Goal: Information Seeking & Learning: Learn about a topic

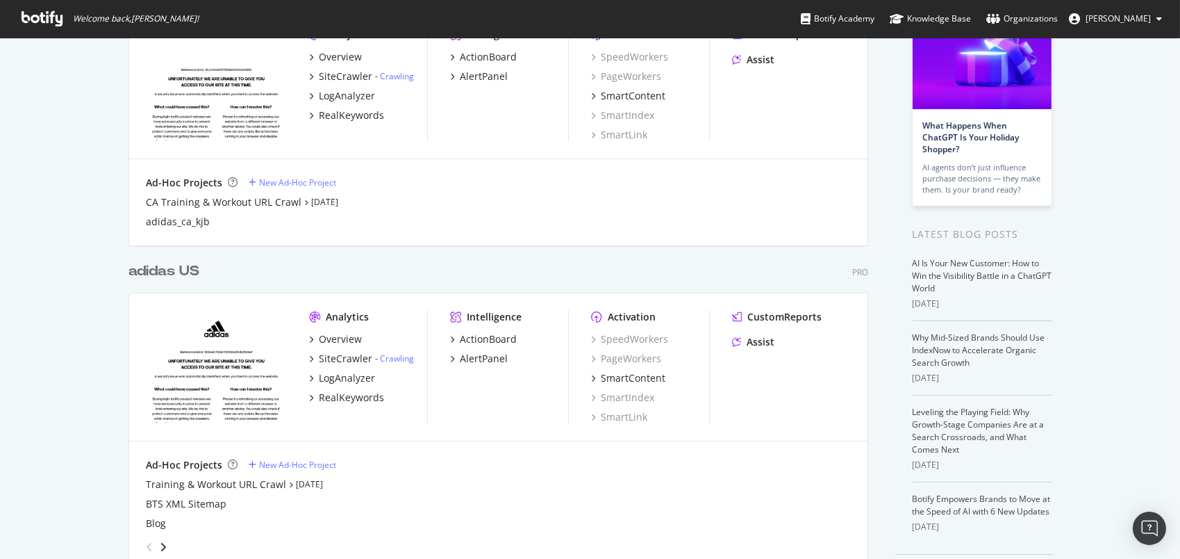
scroll to position [139, 0]
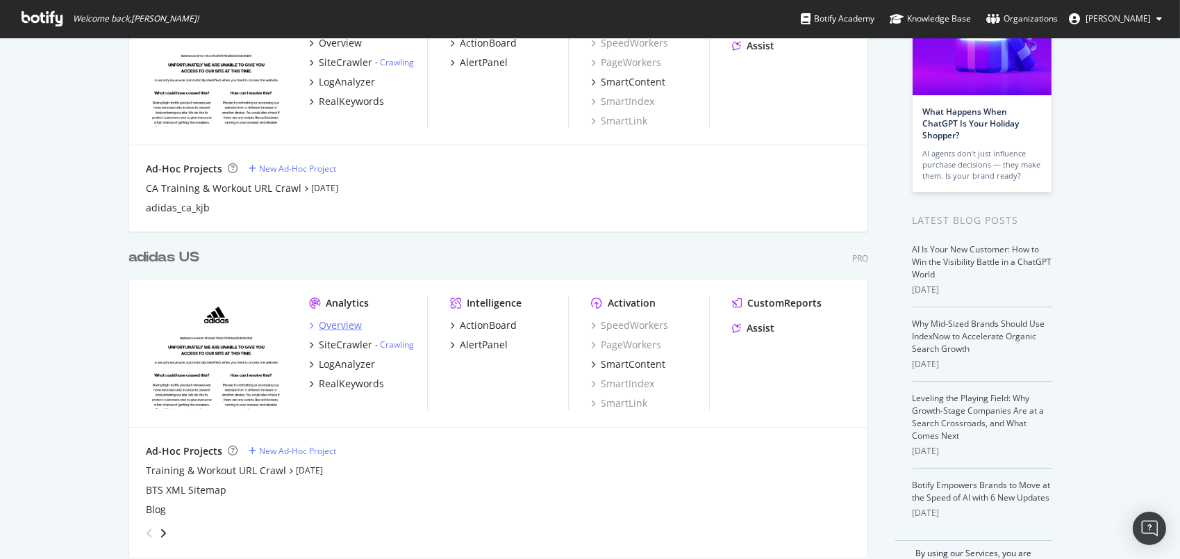
click at [324, 324] on div "Overview" at bounding box center [340, 325] width 43 height 14
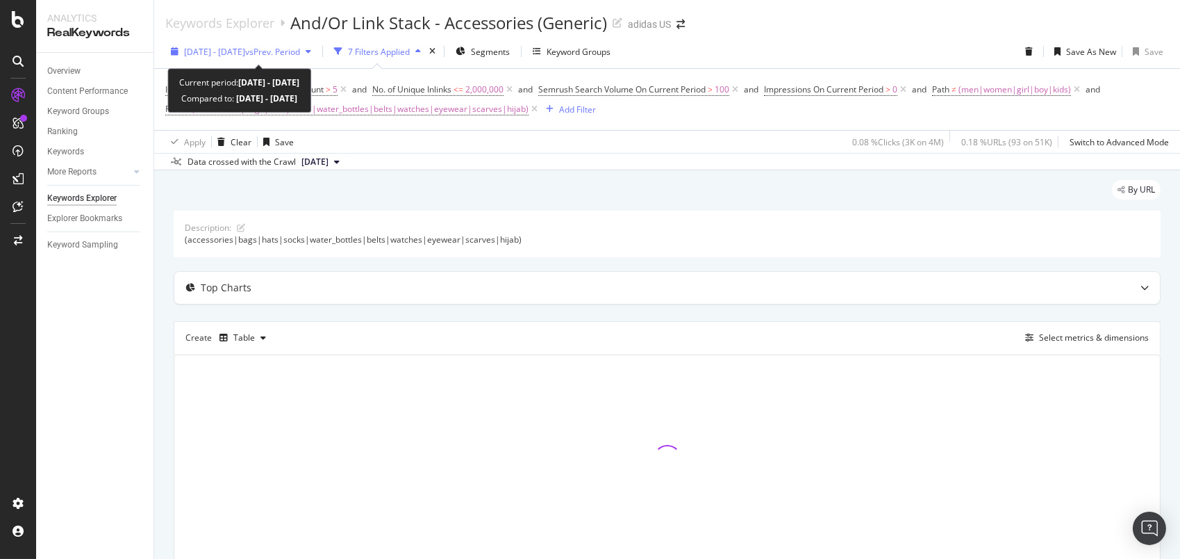
click at [235, 52] on span "[DATE] - [DATE]" at bounding box center [214, 52] width 61 height 12
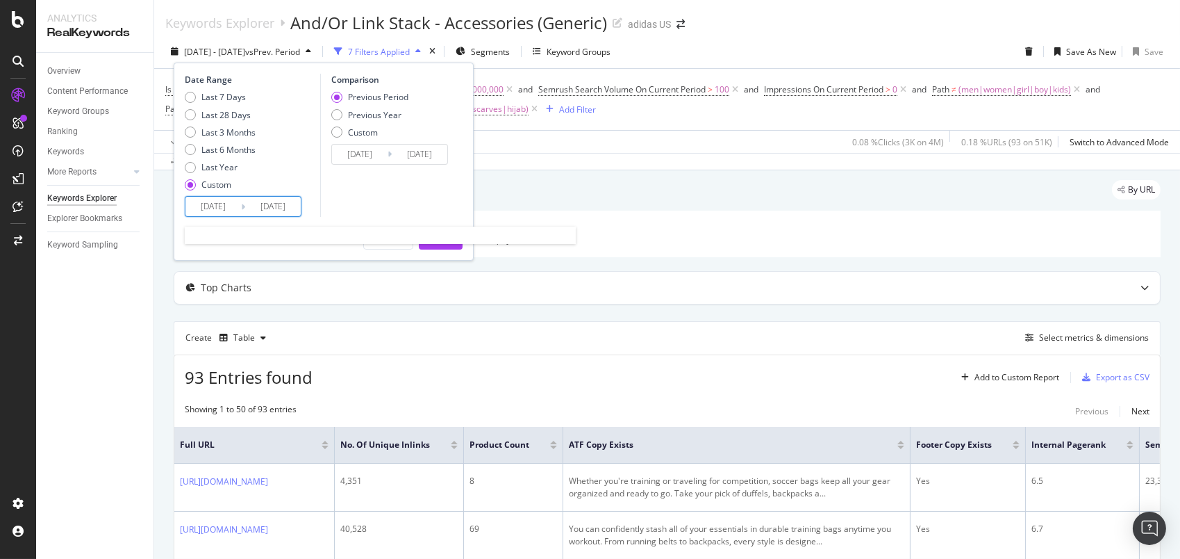
click at [204, 206] on input "[DATE]" at bounding box center [213, 206] width 56 height 19
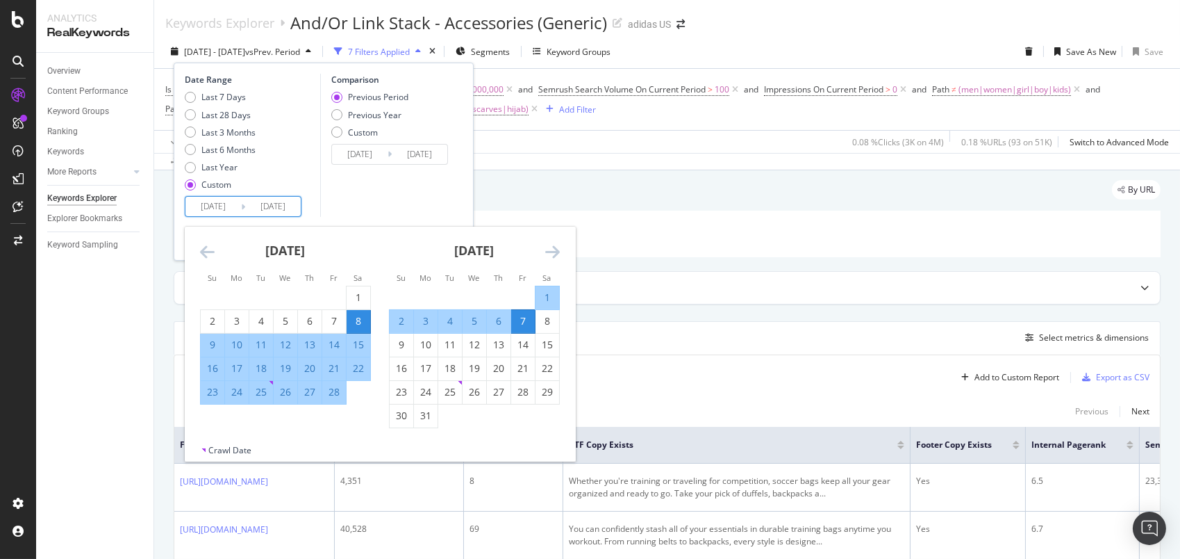
click at [208, 249] on icon "Move backward to switch to the previous month." at bounding box center [207, 251] width 15 height 17
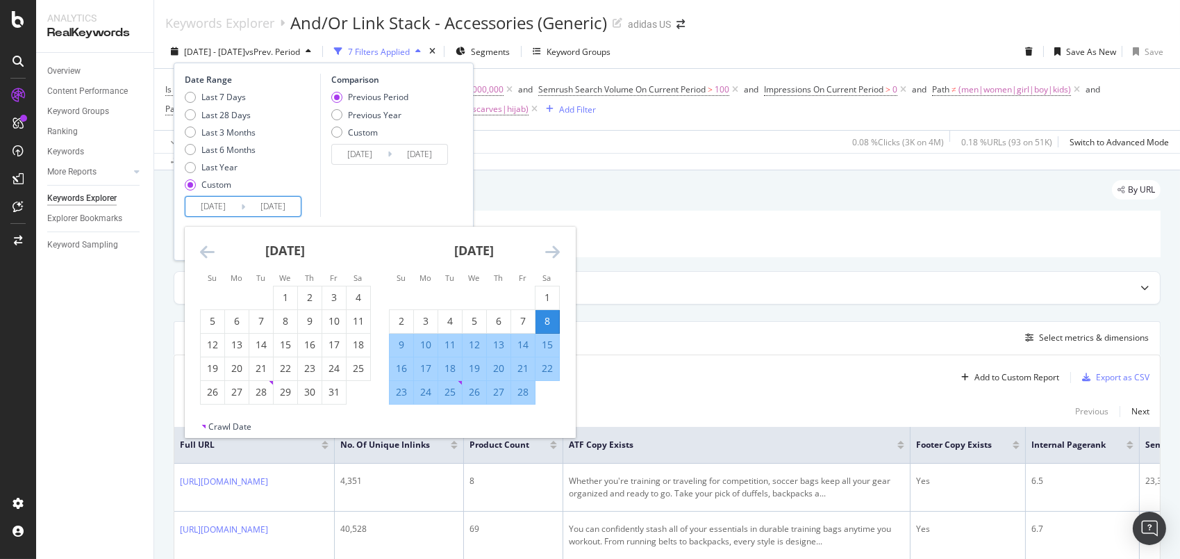
click at [208, 249] on icon "Move backward to switch to the previous month." at bounding box center [207, 251] width 15 height 17
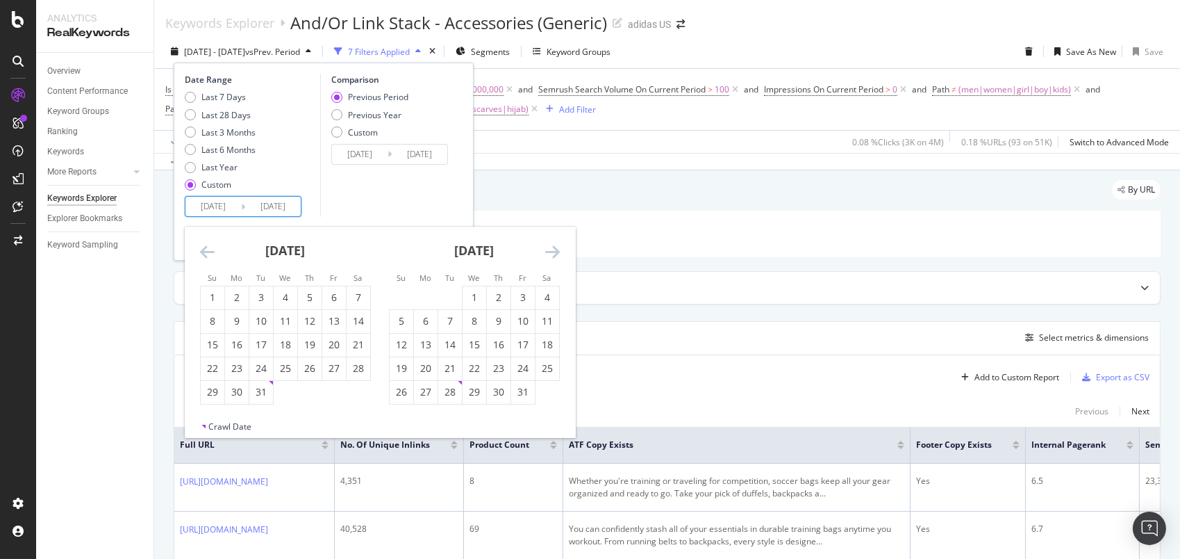
click at [208, 249] on icon "Move backward to switch to the previous month." at bounding box center [207, 251] width 15 height 17
click at [260, 293] on div "1" at bounding box center [261, 297] width 24 height 14
type input "2024/10/01"
type input "2024/04/26"
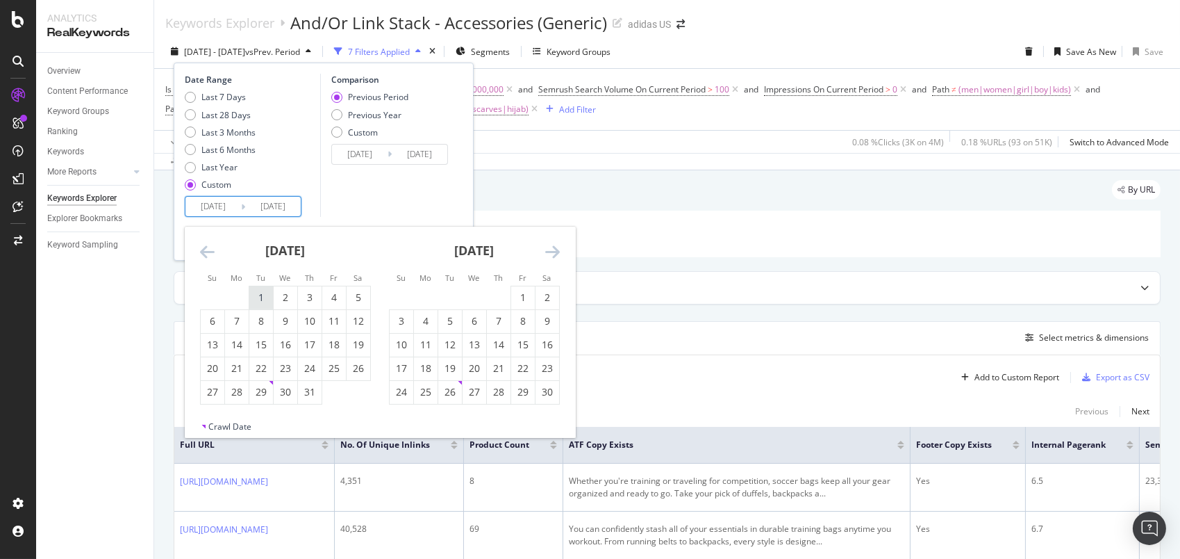
type input "2024/09/30"
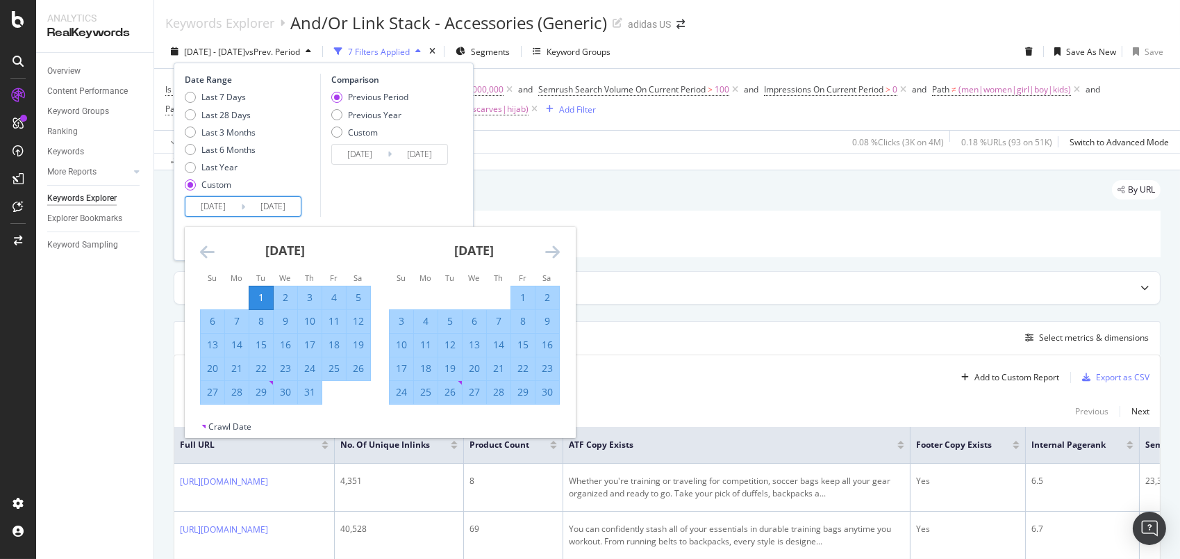
click at [292, 206] on input "2025/03/07" at bounding box center [273, 206] width 56 height 19
click at [550, 388] on div "30" at bounding box center [548, 392] width 24 height 14
type input "2024/11/30"
type input "2024/08/01"
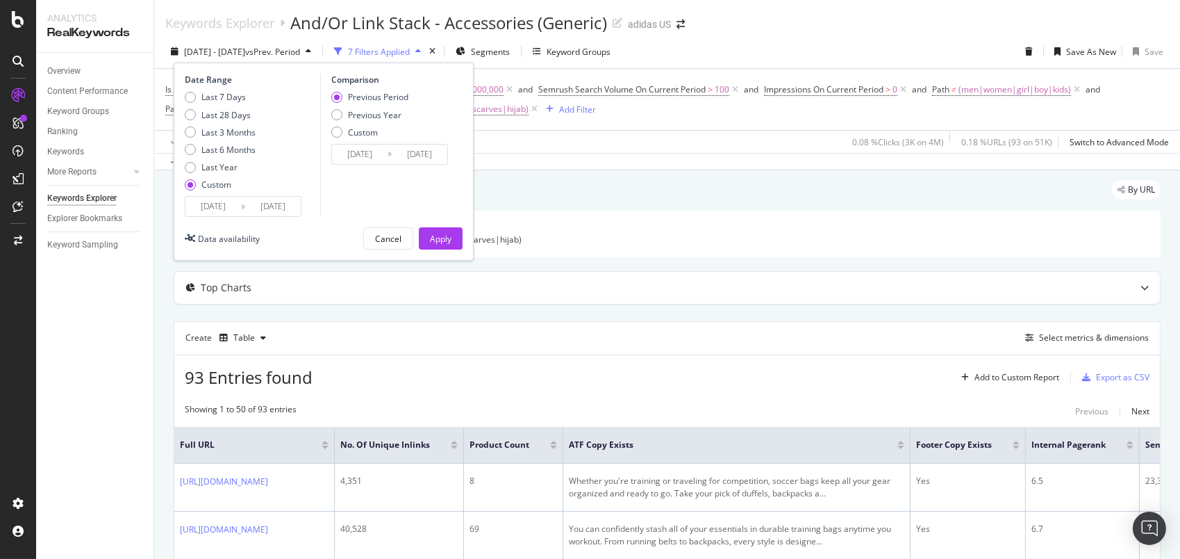
click at [271, 212] on input "2024/11/30" at bounding box center [273, 206] width 56 height 19
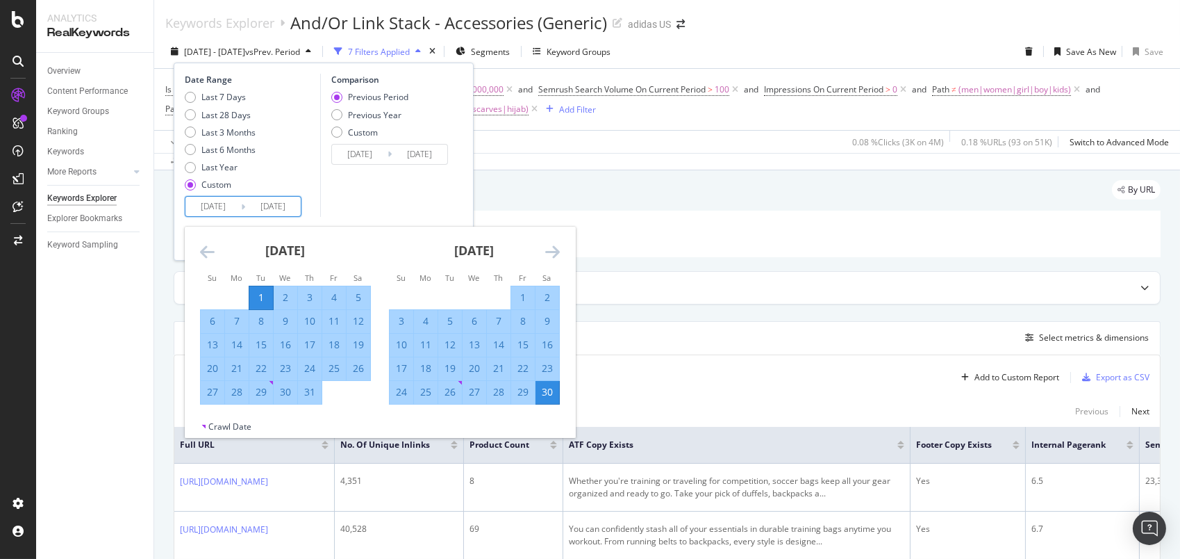
click at [556, 244] on icon "Move forward to switch to the next month." at bounding box center [552, 251] width 15 height 17
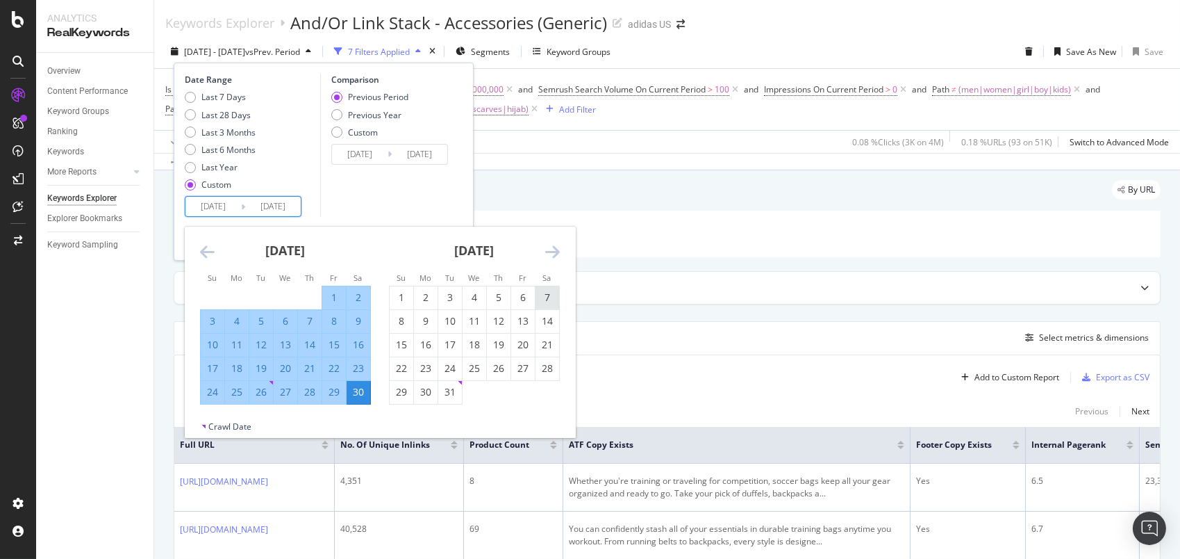
click at [545, 299] on div "7" at bounding box center [548, 297] width 24 height 14
type input "2024/12/07"
type input "2024/07/25"
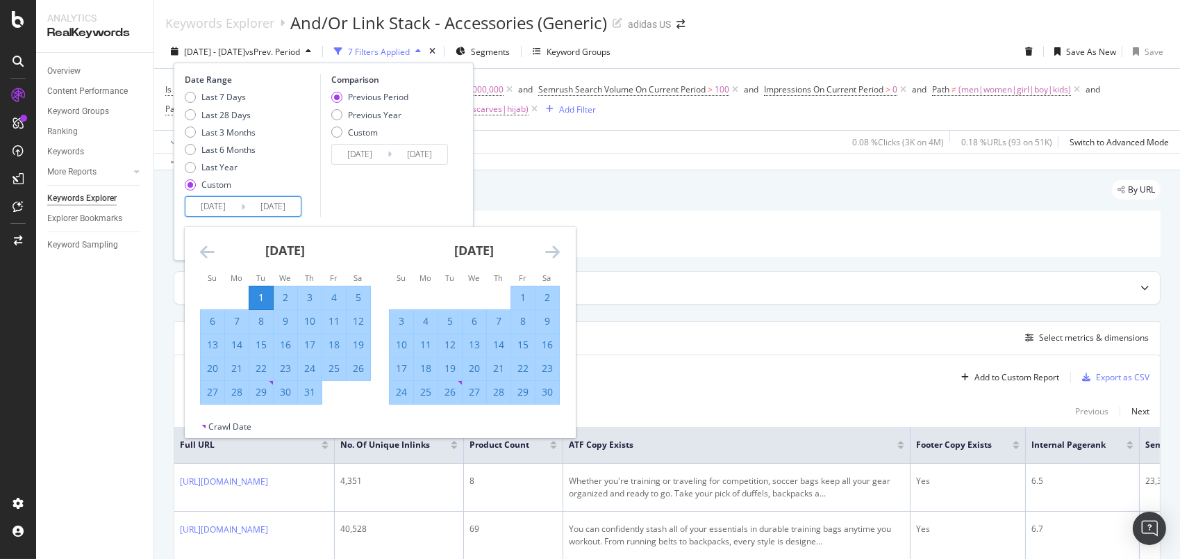
click at [265, 206] on input "2024/12/07" at bounding box center [273, 206] width 56 height 19
click at [554, 243] on icon "Move forward to switch to the next month." at bounding box center [552, 251] width 15 height 17
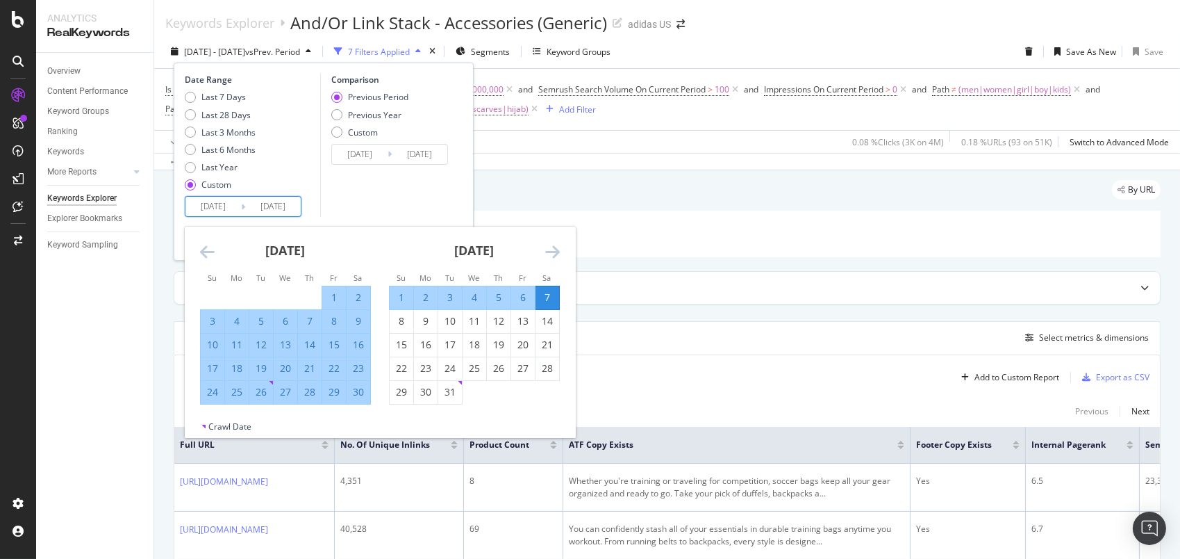
click at [357, 199] on div "Comparison Previous Period Previous Year Custom 2024/07/25 Navigate forward to …" at bounding box center [386, 145] width 132 height 143
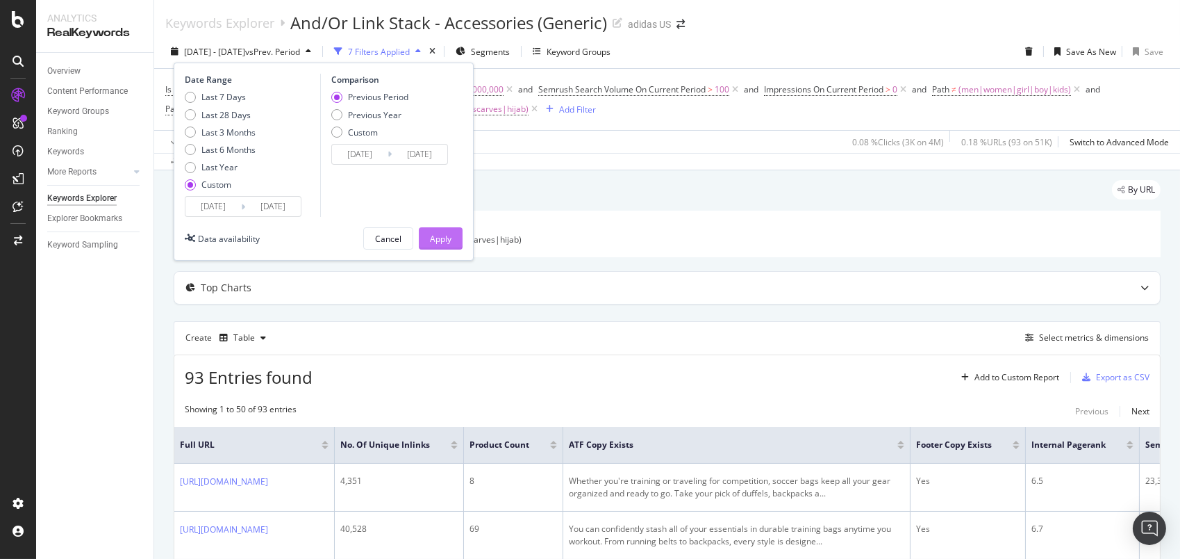
click at [442, 242] on div "Apply" at bounding box center [441, 239] width 22 height 12
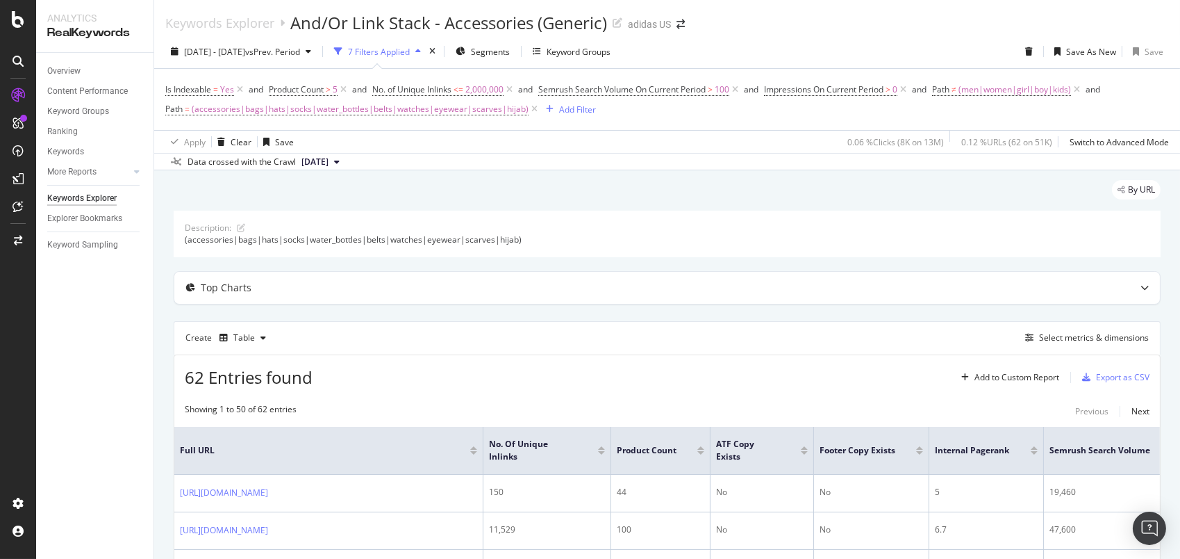
drag, startPoint x: 192, startPoint y: 166, endPoint x: 299, endPoint y: 160, distance: 107.8
click at [299, 160] on div "Data crossed with the Crawl 2024 Nov. 26th" at bounding box center [258, 162] width 174 height 17
click at [340, 164] on icon at bounding box center [337, 162] width 6 height 8
click at [411, 154] on div "Data crossed with the Crawl 2024 Nov. 26th" at bounding box center [667, 161] width 1026 height 17
click at [329, 164] on span "2024 Nov. 26th" at bounding box center [315, 162] width 27 height 13
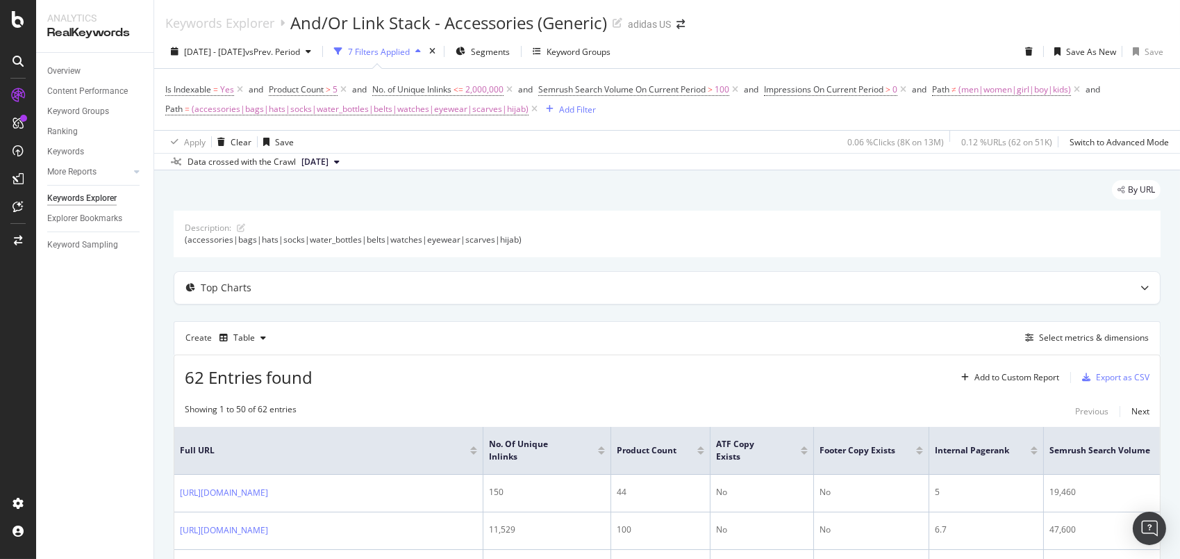
click at [638, 154] on div "Data crossed with the Crawl 2024 Nov. 26th" at bounding box center [667, 161] width 1026 height 17
click at [244, 111] on span "(accessories|bags|hats|socks|water_bottles|belts|watches|eyewear|scarves|hijab)" at bounding box center [360, 108] width 337 height 19
click at [251, 158] on input "(accessories|bags|hats|socks|water_bottles|belts|watches|eyewear|scarves|hijab)" at bounding box center [243, 167] width 131 height 22
drag, startPoint x: 184, startPoint y: 170, endPoint x: 229, endPoint y: 167, distance: 44.5
click at [229, 167] on input "(accessories|bags|hats|socks|water_bottles|belts|watches|eyewear|scarves|hijab)" at bounding box center [243, 167] width 131 height 22
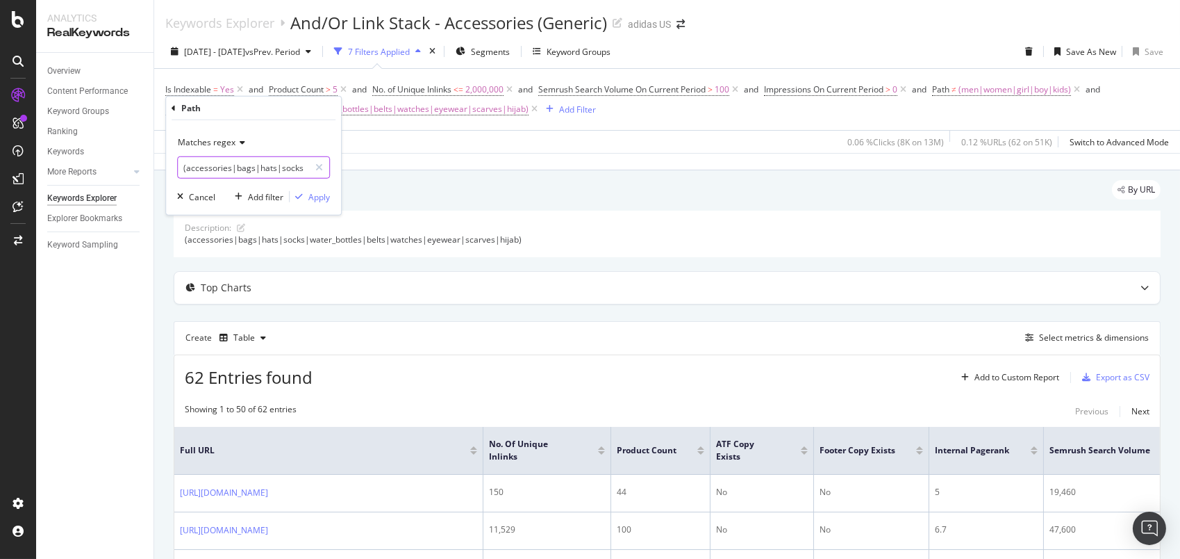
scroll to position [0, 210]
drag, startPoint x: 287, startPoint y: 170, endPoint x: 377, endPoint y: 181, distance: 91.0
click at [377, 181] on body "Analytics RealKeywords Overview Content Performance Keyword Groups Ranking Keyw…" at bounding box center [590, 279] width 1180 height 559
click at [317, 136] on div "Matches regex" at bounding box center [253, 142] width 153 height 22
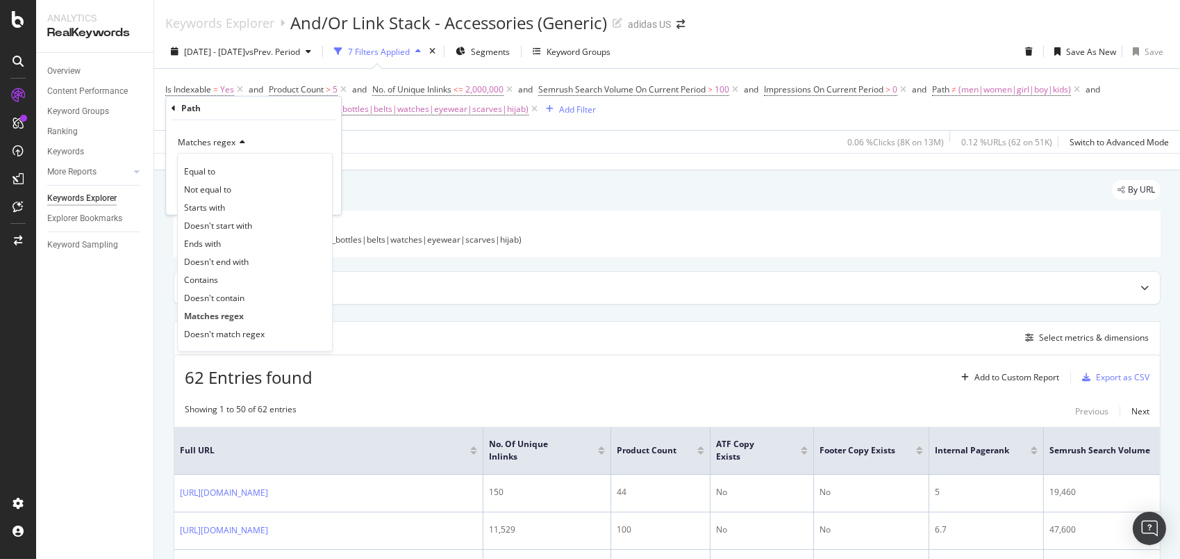
click at [282, 114] on div "Path" at bounding box center [254, 109] width 164 height 24
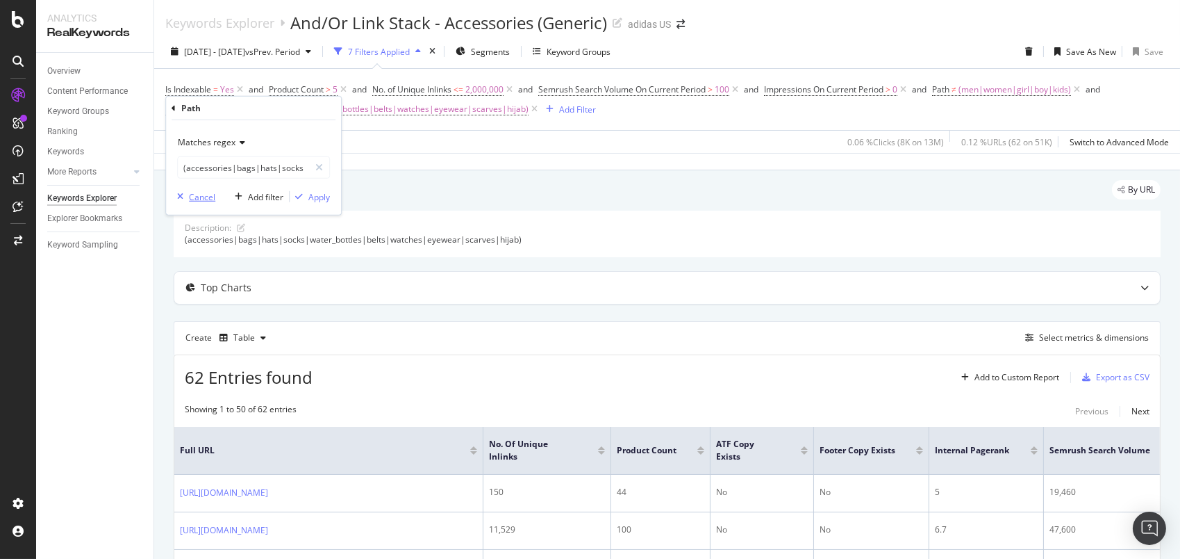
click at [208, 195] on div "Cancel" at bounding box center [202, 196] width 26 height 12
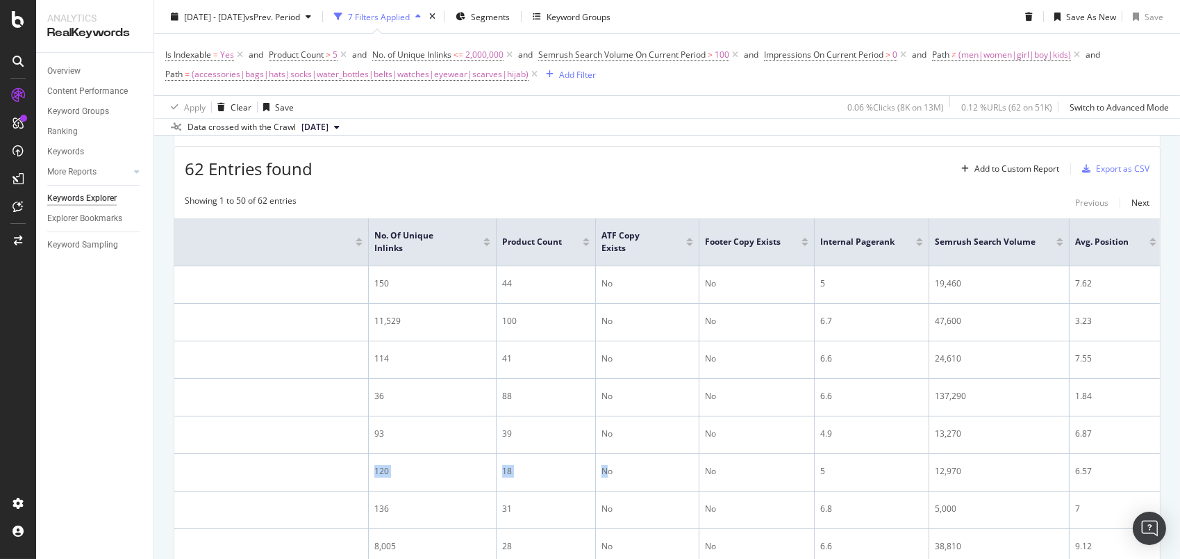
scroll to position [0, 386]
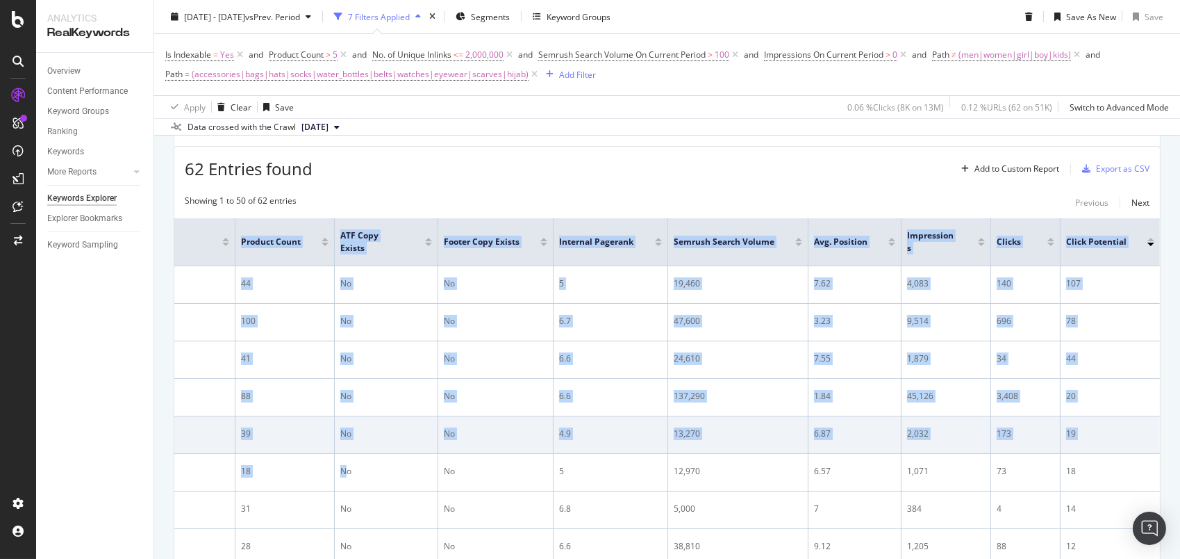
drag, startPoint x: 814, startPoint y: 459, endPoint x: 1121, endPoint y: 449, distance: 307.2
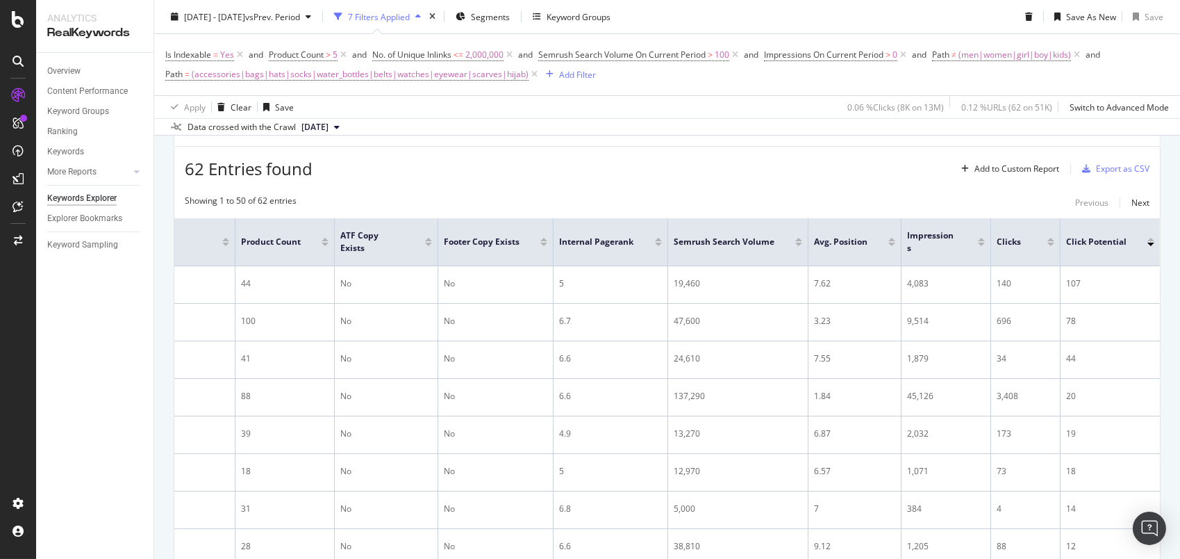
click at [700, 172] on div "62 Entries found Add to Custom Report Export as CSV" at bounding box center [667, 164] width 986 height 34
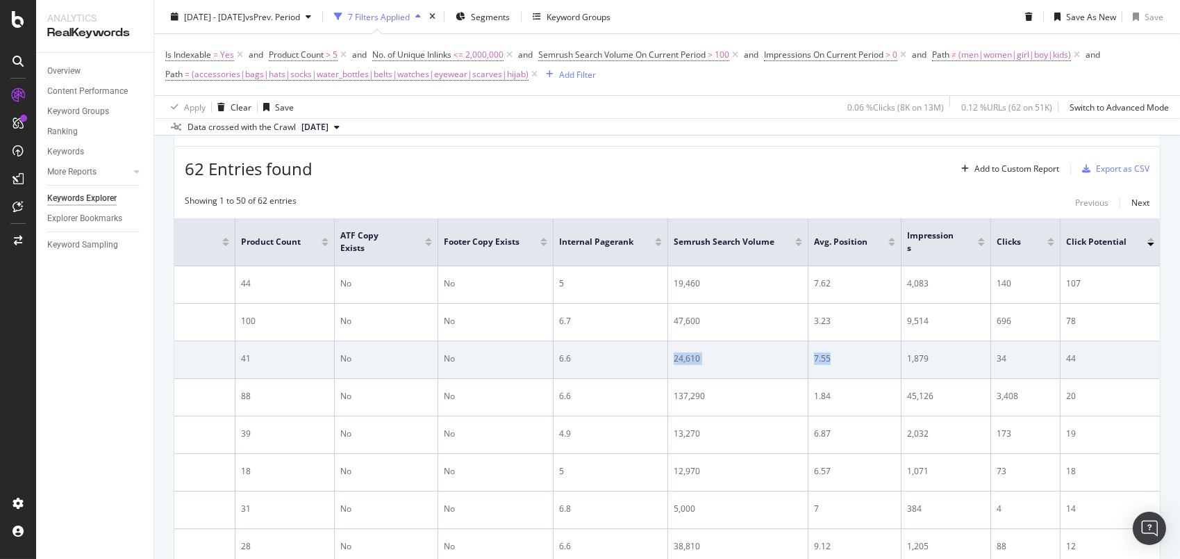
drag, startPoint x: 831, startPoint y: 345, endPoint x: 627, endPoint y: 372, distance: 205.4
click at [627, 372] on tr "https://www.adidas.com/us/socks-sale 114 41 No No 6.6 24,610 7.55 1,879 34 44" at bounding box center [480, 360] width 1362 height 38
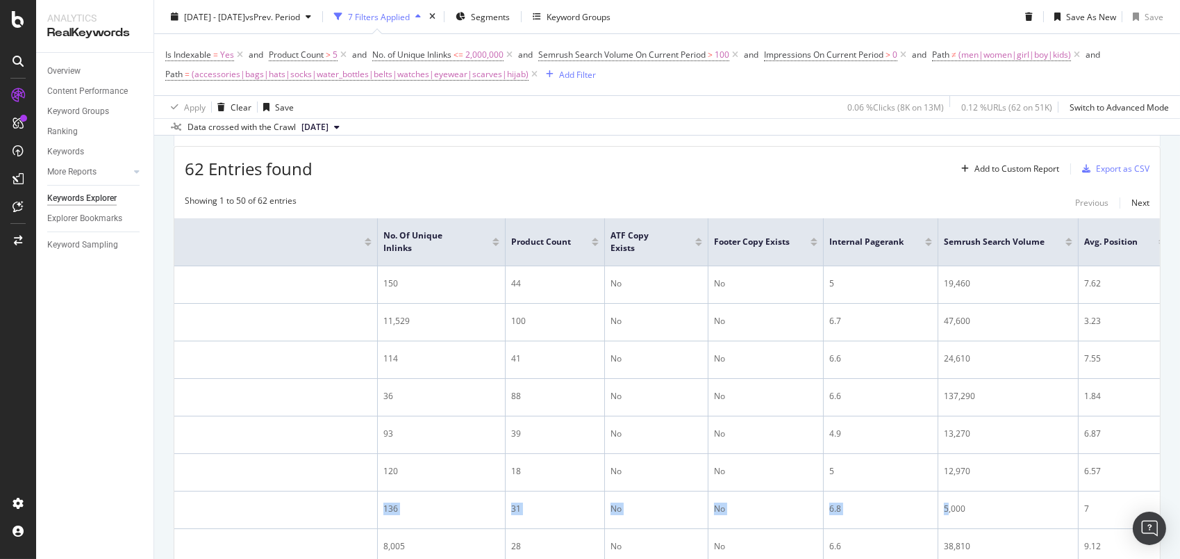
scroll to position [0, 0]
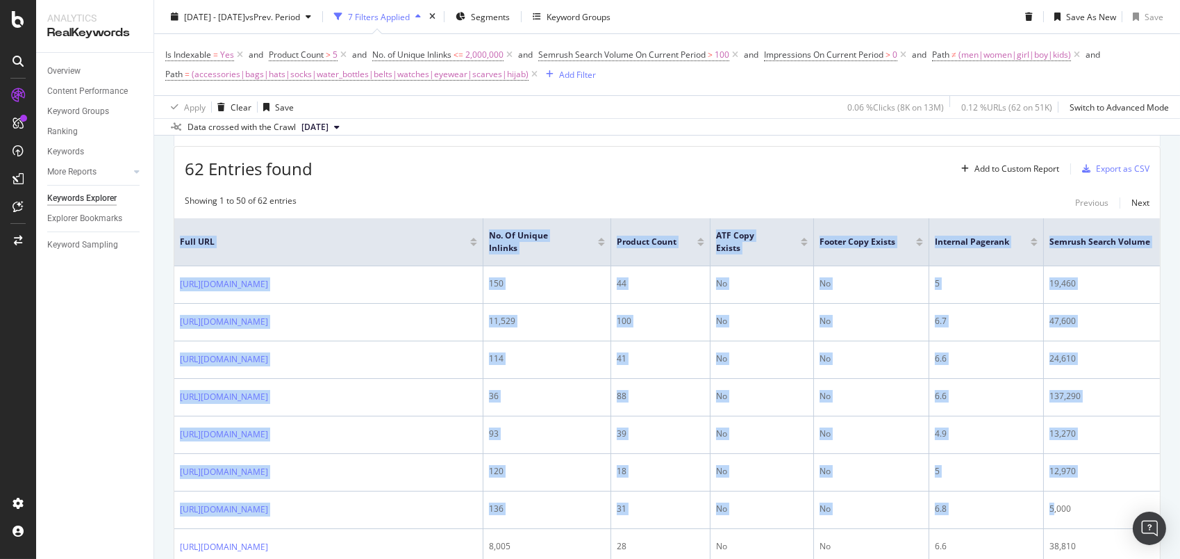
drag, startPoint x: 667, startPoint y: 514, endPoint x: 161, endPoint y: 494, distance: 506.2
